Goal: Information Seeking & Learning: Learn about a topic

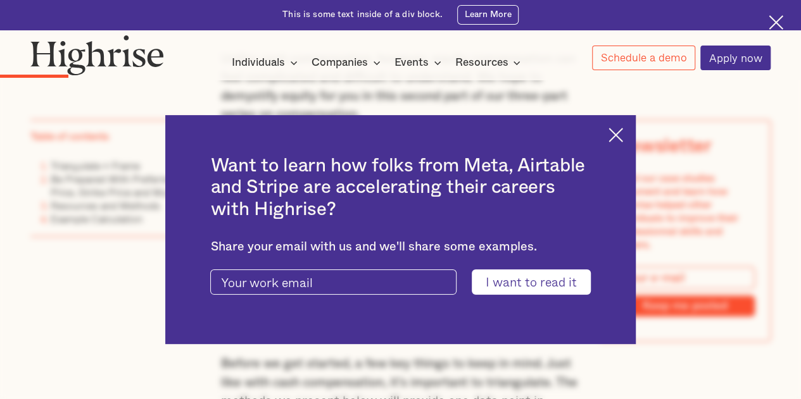
scroll to position [868, 0]
click at [623, 137] on img at bounding box center [615, 135] width 15 height 15
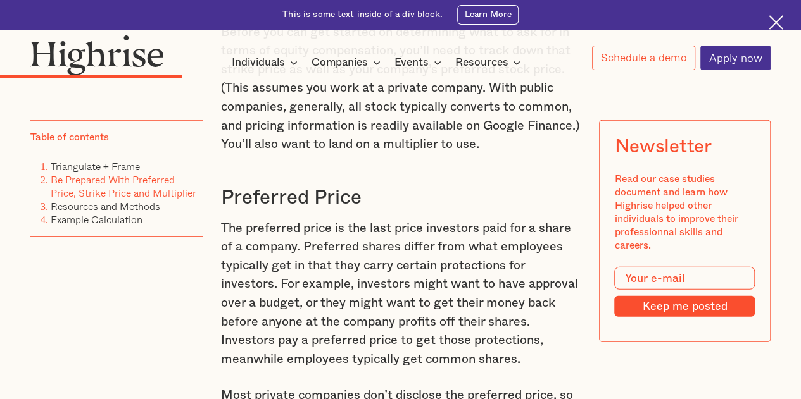
scroll to position [1730, 0]
click at [537, 310] on p "The preferred price is the last price investors paid for a share of a company. …" at bounding box center [400, 294] width 359 height 150
click at [501, 337] on p "The preferred price is the last price investors paid for a share of a company. …" at bounding box center [400, 294] width 359 height 150
click at [540, 346] on p "The preferred price is the last price investors paid for a share of a company. …" at bounding box center [400, 294] width 359 height 150
click at [503, 349] on p "The preferred price is the last price investors paid for a share of a company. …" at bounding box center [400, 294] width 359 height 150
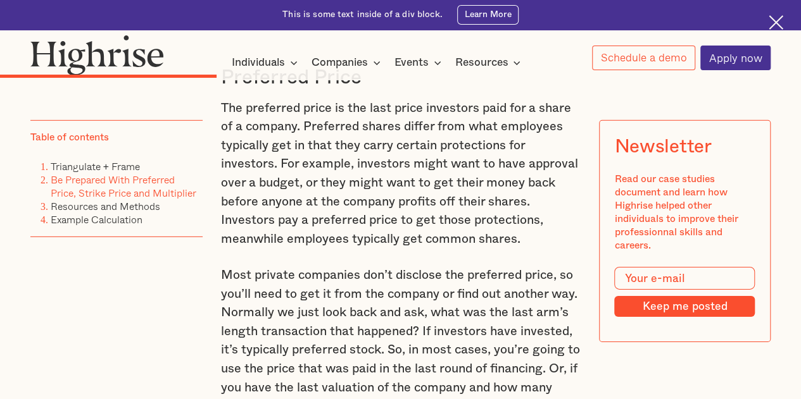
scroll to position [1856, 0]
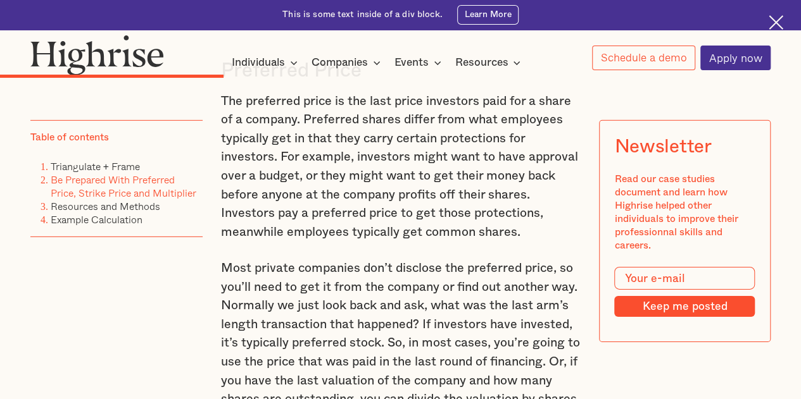
click at [547, 339] on p "Most private companies don’t disclose the preferred price, so you’ll need to ge…" at bounding box center [400, 343] width 359 height 168
click at [561, 351] on p "Most private companies don’t disclose the preferred price, so you’ll need to ge…" at bounding box center [400, 343] width 359 height 168
click at [515, 336] on p "Most private companies don’t disclose the preferred price, so you’ll need to ge…" at bounding box center [400, 343] width 359 height 168
click at [564, 242] on p "The preferred price is the last price investors paid for a share of a company. …" at bounding box center [400, 167] width 359 height 150
click at [463, 344] on p "Most private companies don’t disclose the preferred price, so you’ll need to ge…" at bounding box center [400, 343] width 359 height 168
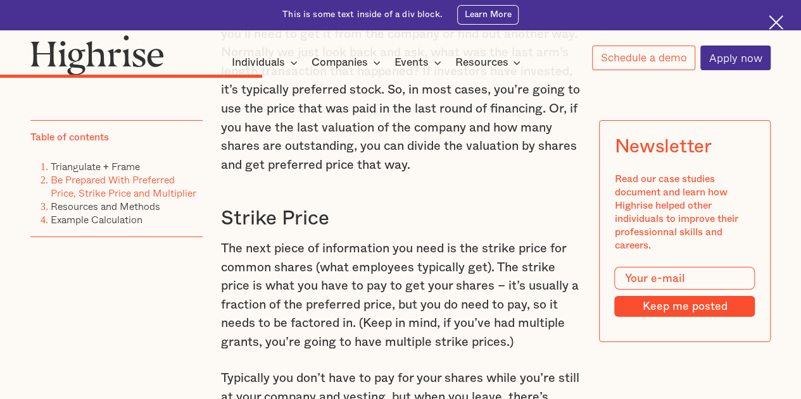
scroll to position [1983, 0]
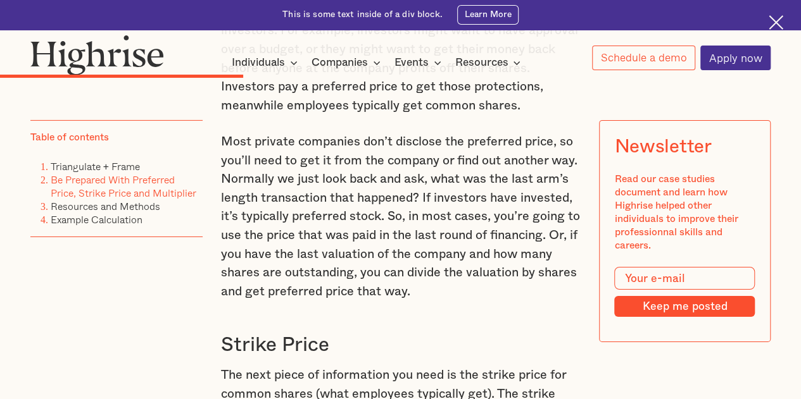
click at [535, 301] on p "Most private companies don’t disclose the preferred price, so you’ll need to ge…" at bounding box center [400, 217] width 359 height 168
click at [453, 301] on p "Most private companies don’t disclose the preferred price, so you’ll need to ge…" at bounding box center [400, 217] width 359 height 168
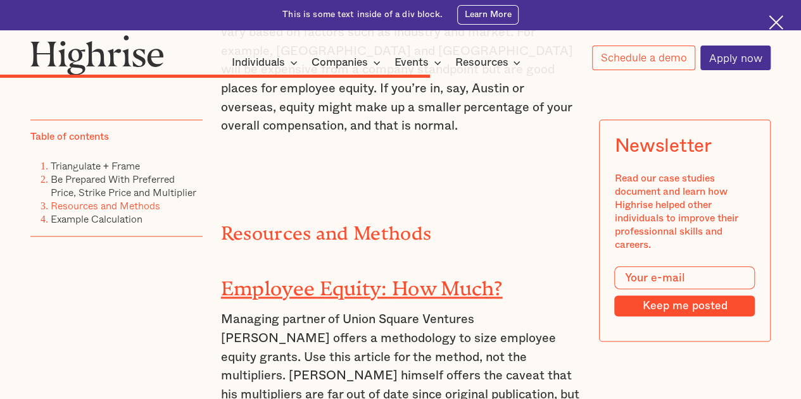
scroll to position [3185, 0]
